Goal: Information Seeking & Learning: Learn about a topic

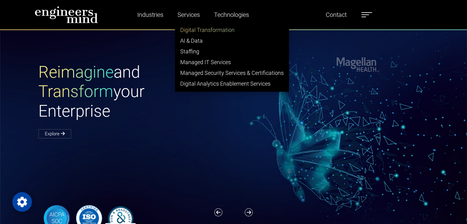
click at [188, 32] on link "Digital Transformation" at bounding box center [231, 30] width 113 height 11
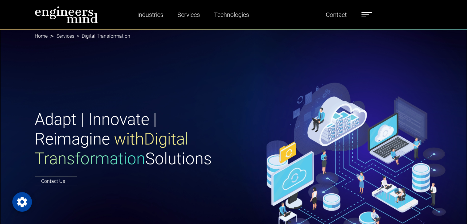
click at [147, 93] on div "Adapt | Innovate | Reimagine with Digital Transformation Solutions Contact Us" at bounding box center [233, 147] width 467 height 236
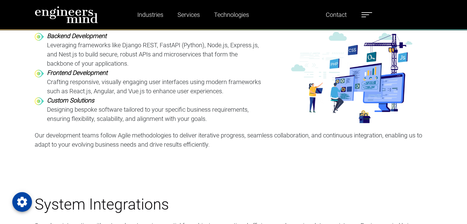
scroll to position [734, 0]
click at [150, 60] on p "Leveraging frameworks like Django REST, FastAPI (Python), Node.js, Express.js, …" at bounding box center [155, 55] width 217 height 28
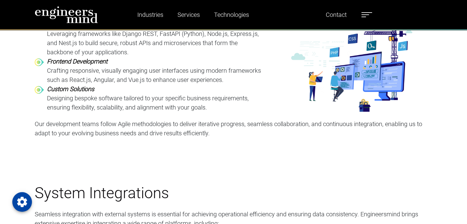
scroll to position [746, 0]
